Goal: Find specific page/section: Find specific page/section

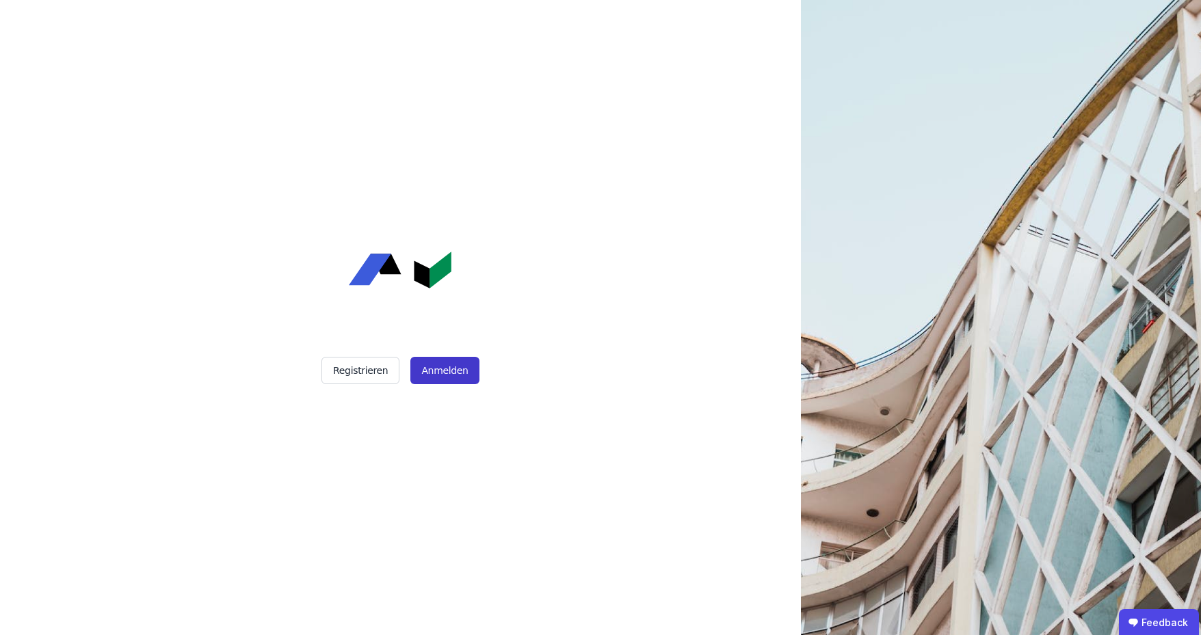
click at [444, 374] on button "Anmelden" at bounding box center [444, 370] width 68 height 27
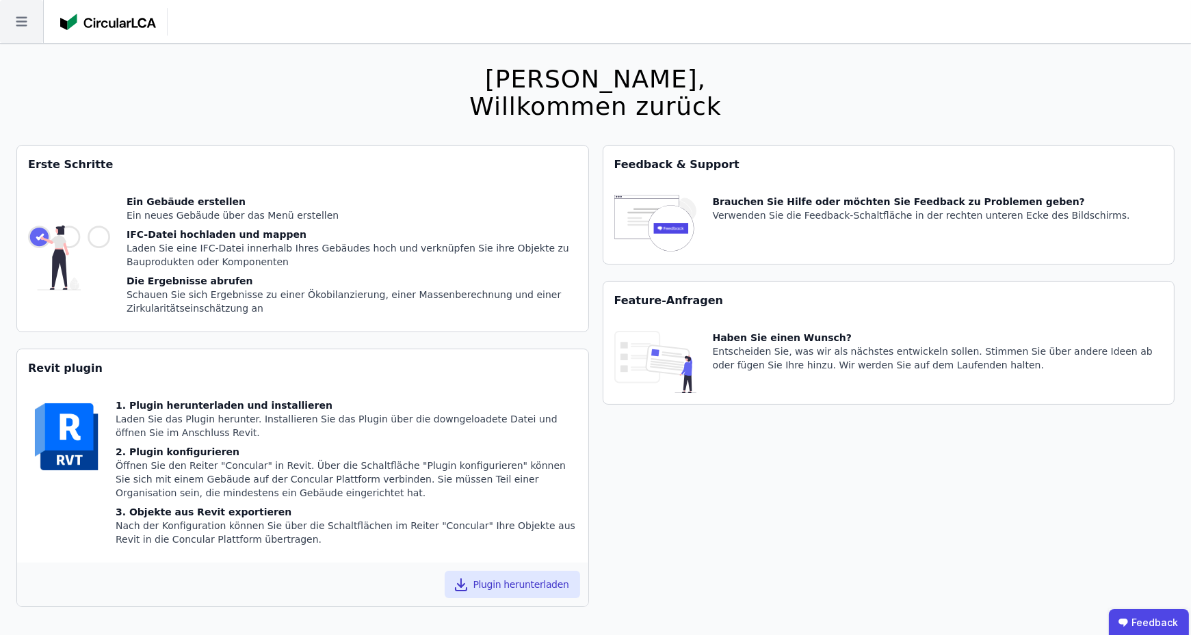
click at [33, 39] on icon at bounding box center [21, 21] width 43 height 43
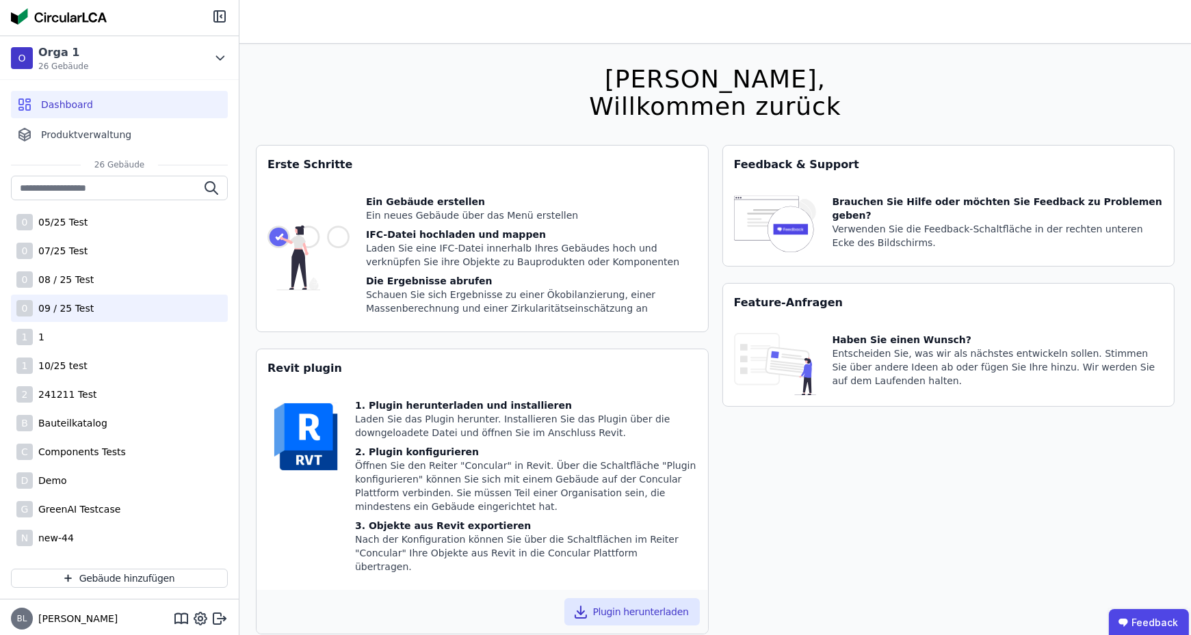
click at [90, 309] on div "0 09 / 25 Test" at bounding box center [119, 308] width 217 height 27
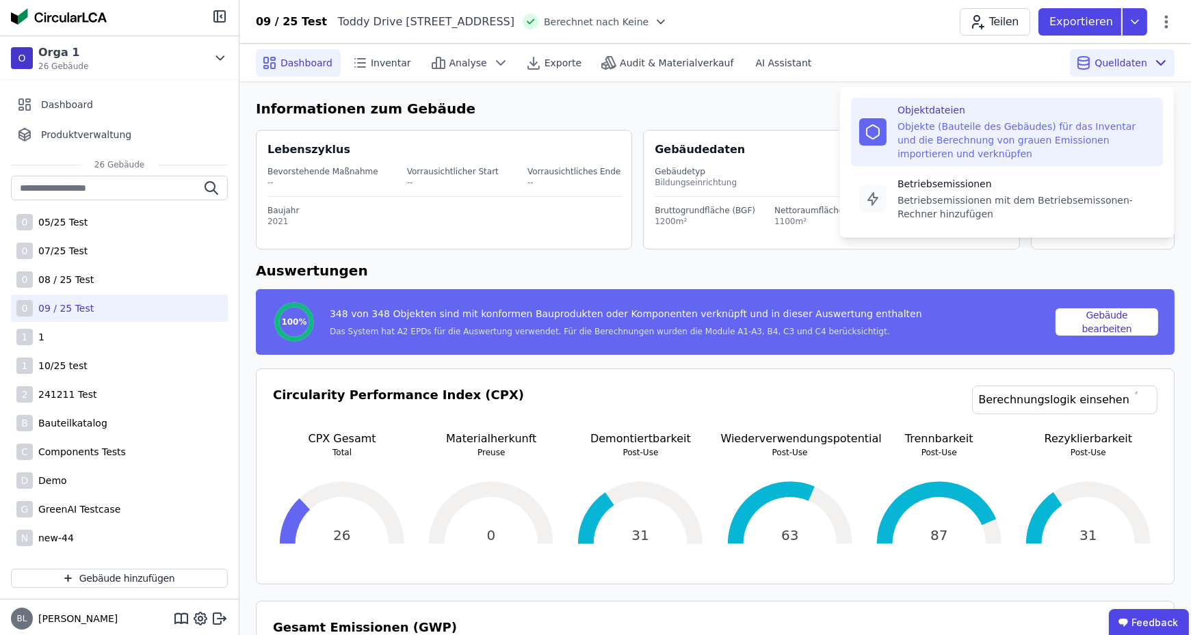
click at [1028, 136] on div "Objekte (Bauteile des Gebäudes) für das Inventar und die Berechnung von grauen …" at bounding box center [1025, 140] width 257 height 41
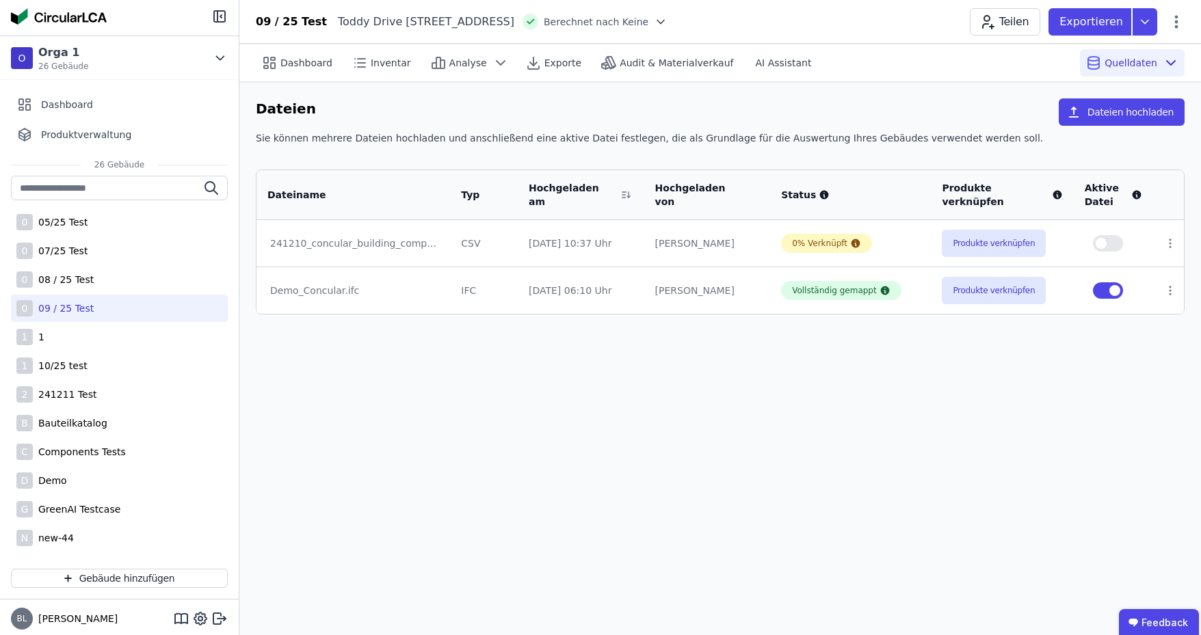
click at [1010, 385] on div "Dashboard Inventar Analyse Exporte Audit & Materialverkauf AI Assistant Quellda…" at bounding box center [720, 340] width 962 height 592
click at [1170, 246] on icon at bounding box center [1170, 243] width 1 height 8
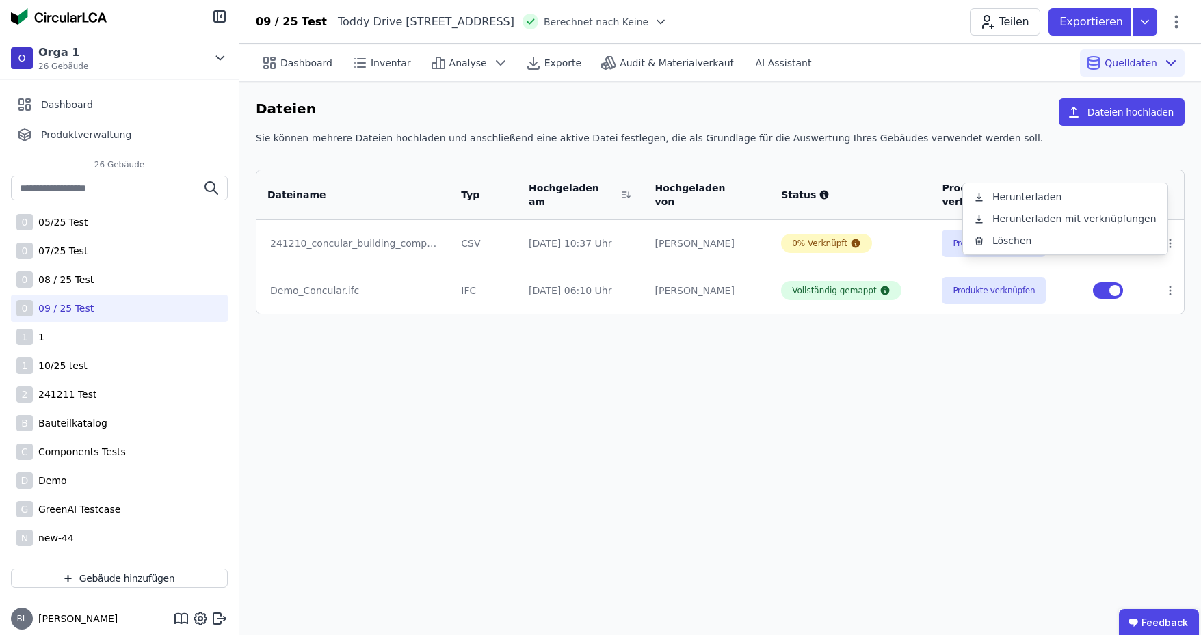
click at [904, 441] on div "Dashboard Inventar Analyse Exporte Audit & Materialverkauf AI Assistant Quellda…" at bounding box center [720, 340] width 962 height 592
